Goal: Task Accomplishment & Management: Manage account settings

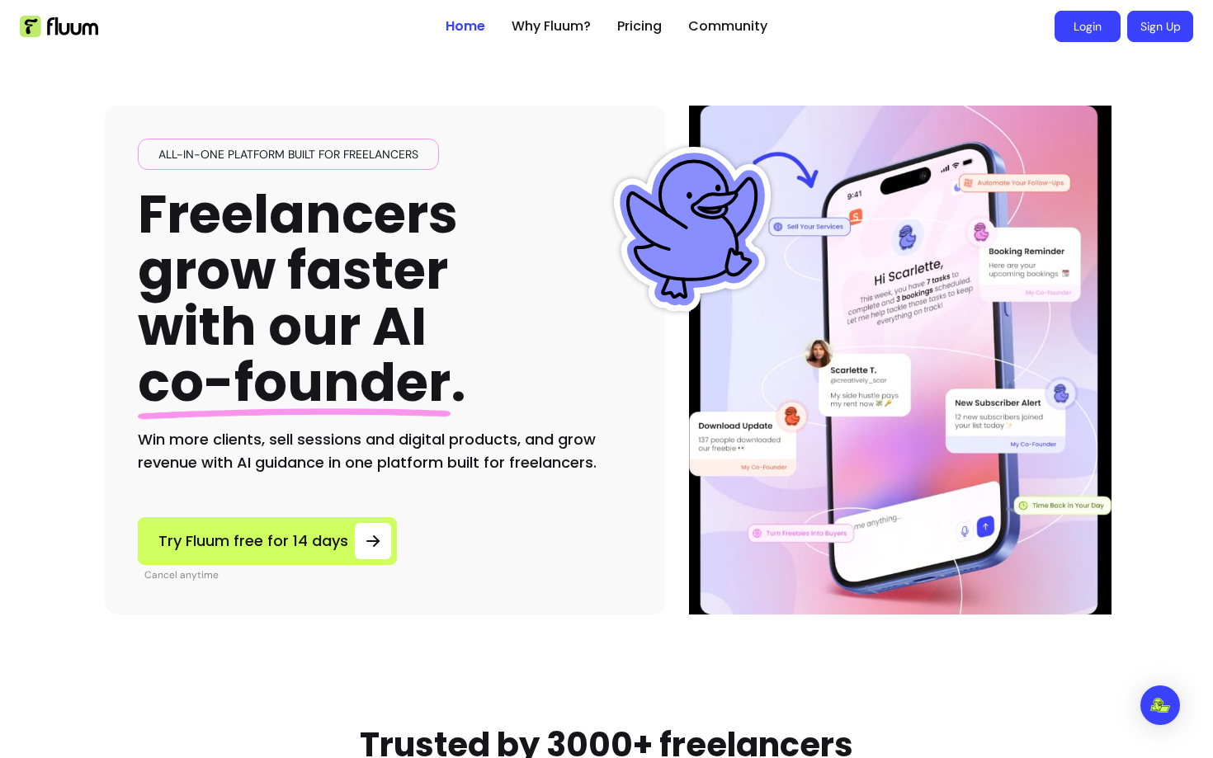
click at [1086, 26] on link "Login" at bounding box center [1088, 26] width 66 height 31
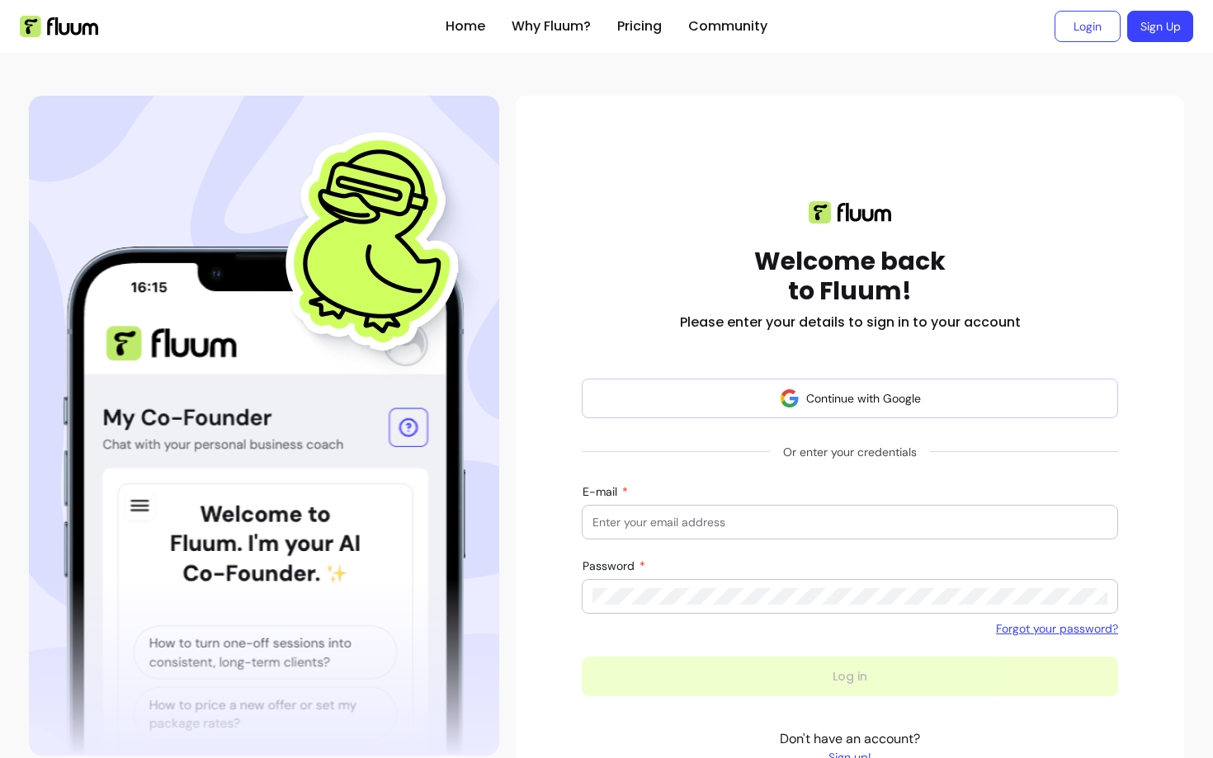
click at [710, 523] on input "E-mail" at bounding box center [849, 522] width 515 height 17
type input "provider@zen-pass.com"
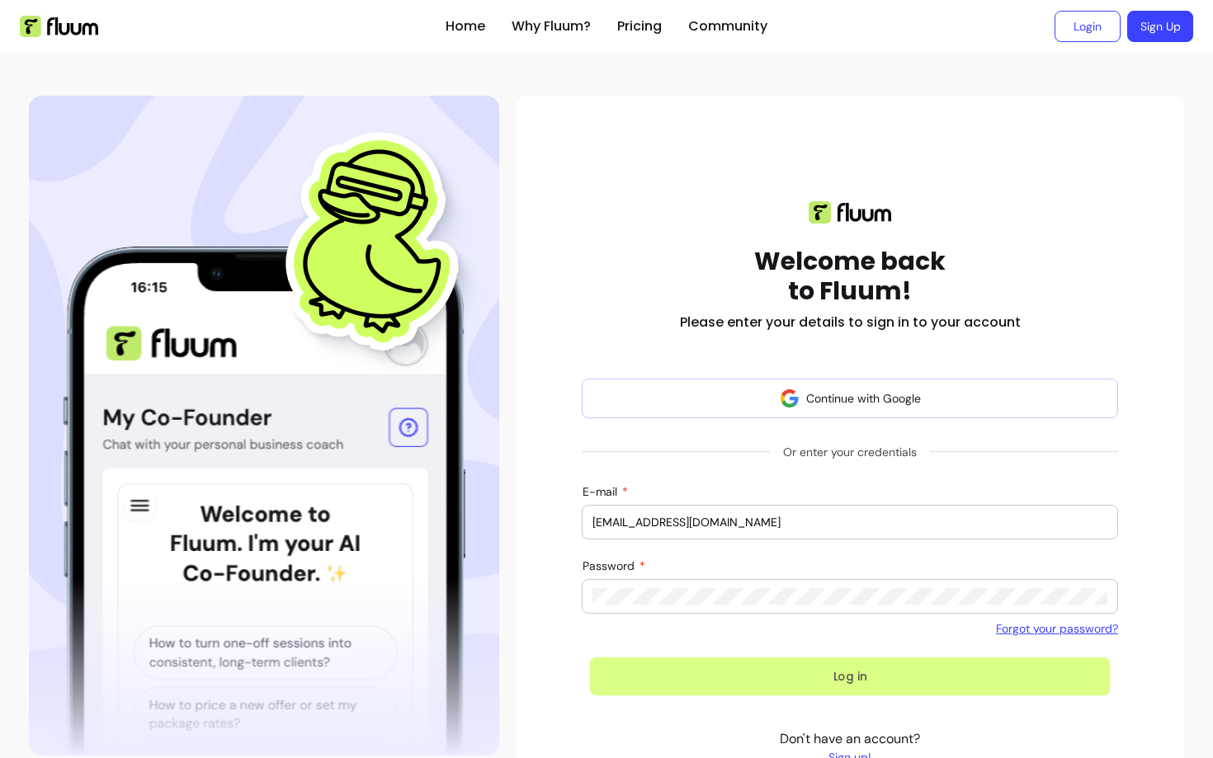
click at [720, 668] on button "Log in" at bounding box center [850, 677] width 521 height 39
